Goal: Task Accomplishment & Management: Complete application form

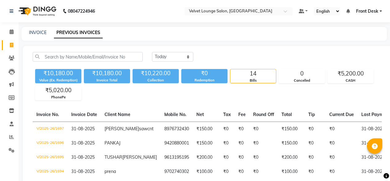
select select "[DATE]"
click at [11, 53] on link "Clients" at bounding box center [9, 58] width 15 height 10
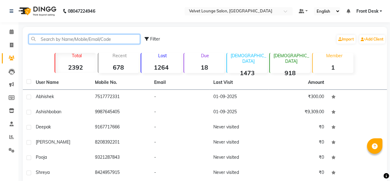
click at [57, 40] on input "text" at bounding box center [84, 39] width 111 height 10
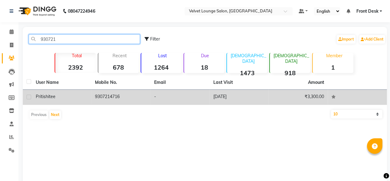
type input "930721"
click at [268, 99] on td "[DATE]" at bounding box center [239, 96] width 59 height 15
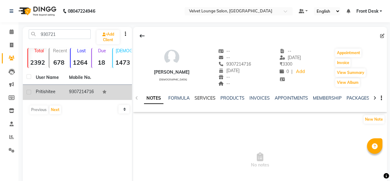
click at [197, 96] on link "SERVICES" at bounding box center [205, 98] width 21 height 6
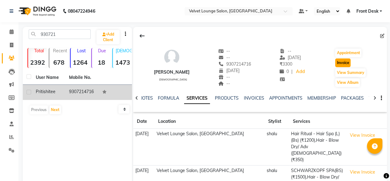
click at [342, 64] on button "Invoice" at bounding box center [342, 62] width 15 height 9
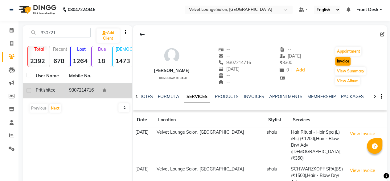
select select "5962"
select select "service"
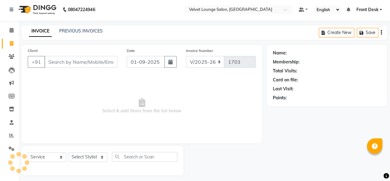
scroll to position [5, 0]
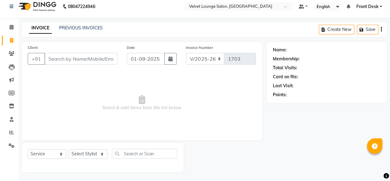
type input "9307214716"
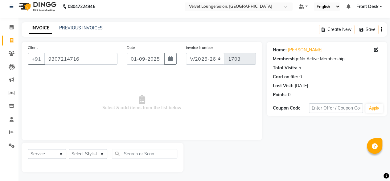
click at [68, 152] on div "Select Service Product Membership Package Voucher Prepaid Gift Card Select Styl…" at bounding box center [103, 155] width 150 height 15
click at [77, 155] on select "Select Stylist [PERSON_NAME] [PERSON_NAME] [PERSON_NAME] Front Desk Jaya jyoti …" at bounding box center [88, 154] width 39 height 10
select select "50611"
click at [69, 149] on select "Select Stylist [PERSON_NAME] [PERSON_NAME] [PERSON_NAME] Front Desk Jaya jyoti …" at bounding box center [88, 154] width 39 height 10
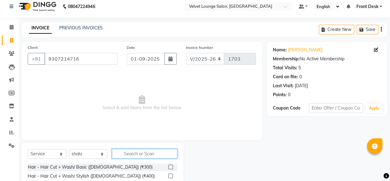
click at [144, 151] on input "text" at bounding box center [144, 153] width 65 height 10
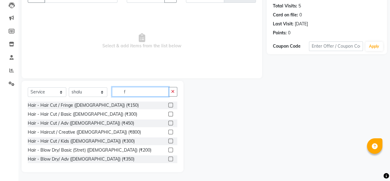
type input "f"
click at [168, 124] on label at bounding box center [170, 122] width 5 height 5
click at [168, 124] on input "checkbox" at bounding box center [170, 123] width 4 height 4
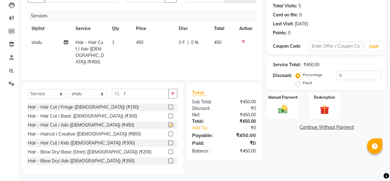
checkbox input "false"
click at [152, 90] on input "f" at bounding box center [140, 94] width 57 height 10
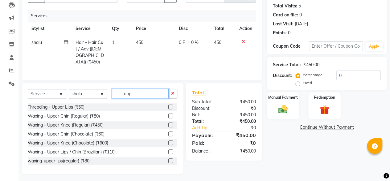
type input "upp"
click at [168, 104] on label at bounding box center [170, 106] width 5 height 5
click at [168, 105] on input "checkbox" at bounding box center [170, 107] width 4 height 4
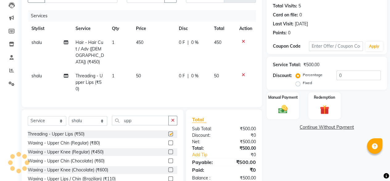
checkbox input "false"
click at [181, 72] on td "0 F | 0 %" at bounding box center [192, 82] width 35 height 27
select select "50611"
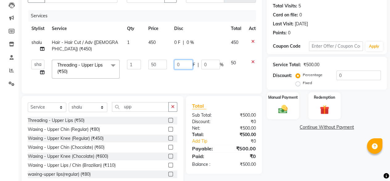
click at [175, 64] on input "0" at bounding box center [183, 65] width 19 height 10
type input "30"
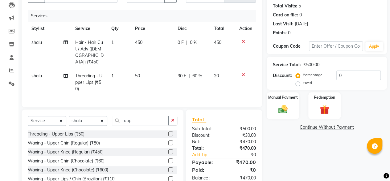
click at [338, 163] on div "Name: [PERSON_NAME] Membership: No Active Membership Total Visits: 5 Card on fi…" at bounding box center [329, 90] width 125 height 220
click at [293, 97] on label "Manual Payment" at bounding box center [283, 97] width 31 height 6
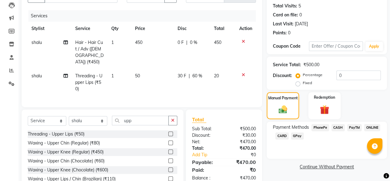
click at [338, 127] on span "CASH" at bounding box center [338, 127] width 13 height 7
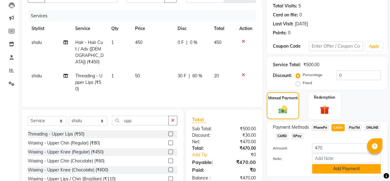
click at [341, 164] on button "Add Payment" at bounding box center [346, 169] width 69 height 10
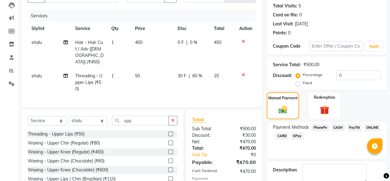
scroll to position [102, 0]
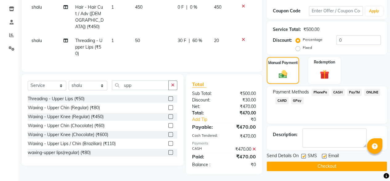
click at [341, 168] on button "Checkout" at bounding box center [327, 166] width 120 height 10
